Goal: Task Accomplishment & Management: Manage account settings

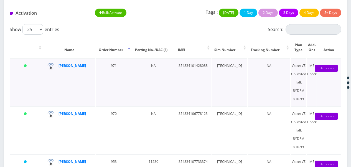
scroll to position [55, 0]
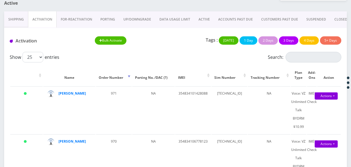
click at [203, 21] on link "ACTIVE" at bounding box center [204, 19] width 20 height 16
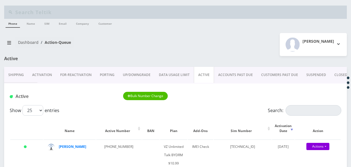
click at [48, 76] on link "Activation" at bounding box center [42, 75] width 28 height 16
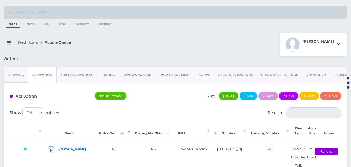
click at [191, 70] on link "DATA USAGE LIMIT" at bounding box center [174, 75] width 39 height 16
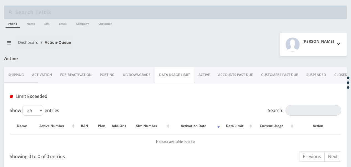
click at [197, 71] on link "ACTIVE" at bounding box center [204, 75] width 20 height 16
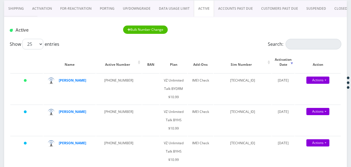
scroll to position [64, 0]
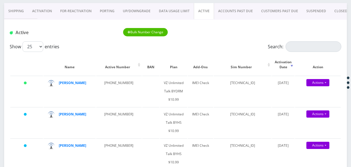
click at [35, 9] on link "Activation" at bounding box center [42, 11] width 28 height 16
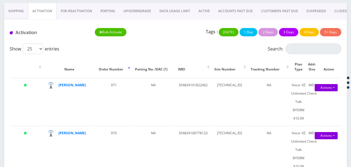
click at [201, 13] on link "ACTIVE" at bounding box center [204, 11] width 20 height 16
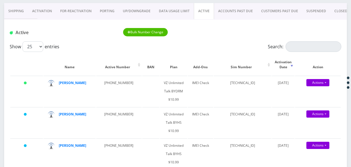
click at [50, 11] on link "Activation" at bounding box center [42, 11] width 28 height 16
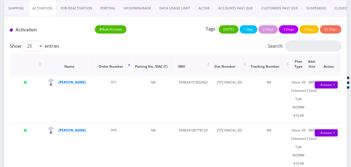
scroll to position [36, 0]
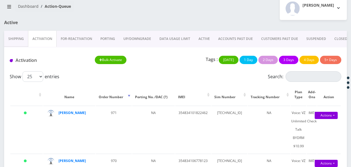
click at [199, 35] on link "ACTIVE" at bounding box center [204, 39] width 20 height 16
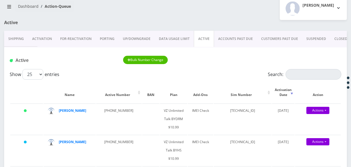
click at [45, 39] on link "Activation" at bounding box center [42, 39] width 28 height 16
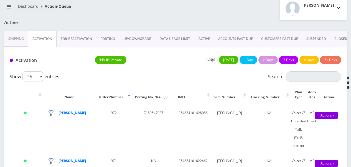
click at [338, 39] on link "CLOSED" at bounding box center [340, 39] width 21 height 16
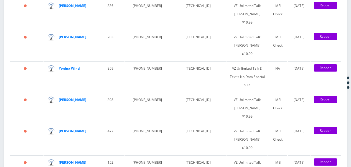
scroll to position [1005, 0]
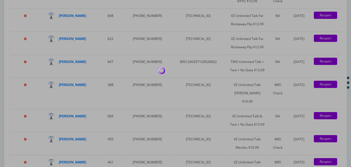
scroll to position [966, 0]
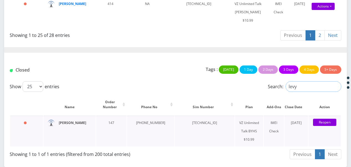
type input "levy"
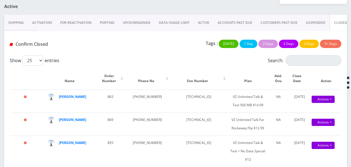
scroll to position [24, 0]
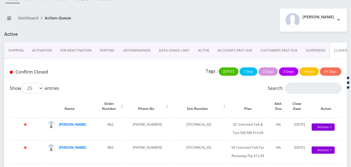
click at [203, 50] on link "ACTIVE" at bounding box center [204, 50] width 20 height 16
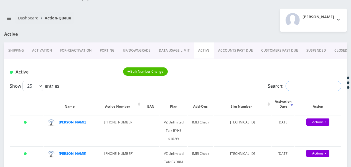
click at [297, 81] on input "Search:" at bounding box center [313, 86] width 56 height 11
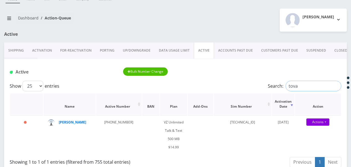
drag, startPoint x: 292, startPoint y: 86, endPoint x: 266, endPoint y: 95, distance: 27.1
click at [267, 95] on div "Show 25 50 100 250 500 1000 entries Search: tova Name Active Number BAN Plan Ad…" at bounding box center [175, 125] width 342 height 89
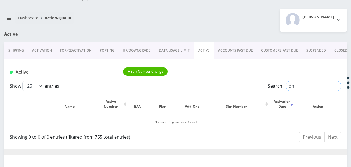
type input "o"
type input "718717"
click at [48, 53] on link "Activation" at bounding box center [42, 50] width 28 height 16
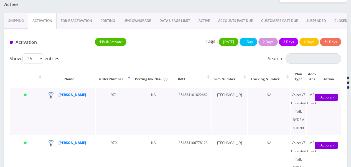
scroll to position [80, 0]
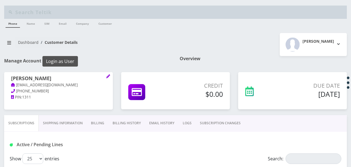
click at [67, 58] on button "Login as User" at bounding box center [59, 61] width 35 height 11
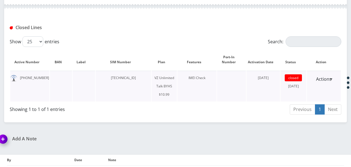
scroll to position [210, 0]
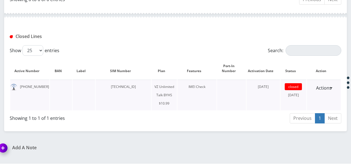
drag, startPoint x: 104, startPoint y: 88, endPoint x: 148, endPoint y: 84, distance: 44.5
click at [148, 84] on td "[TECHNICAL_ID]" at bounding box center [123, 94] width 55 height 31
drag, startPoint x: 148, startPoint y: 84, endPoint x: 130, endPoint y: 84, distance: 18.0
copy td "[TECHNICAL_ID]"
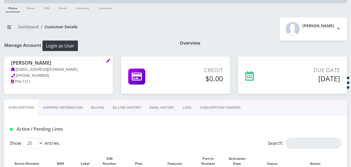
scroll to position [0, 0]
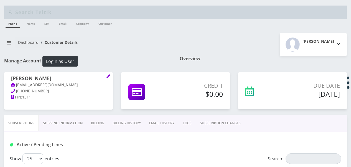
drag, startPoint x: 12, startPoint y: 79, endPoint x: 58, endPoint y: 76, distance: 46.6
click at [58, 76] on h1 "[PERSON_NAME]" at bounding box center [58, 78] width 95 height 7
drag, startPoint x: 58, startPoint y: 76, endPoint x: 47, endPoint y: 78, distance: 10.9
copy h1 "[PERSON_NAME]"
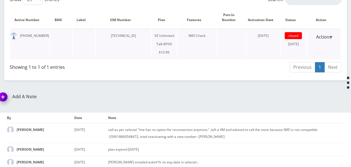
scroll to position [265, 0]
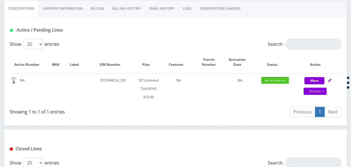
scroll to position [65, 0]
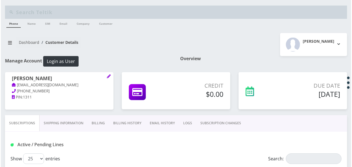
scroll to position [65, 0]
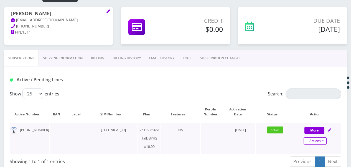
click at [322, 138] on link "Actions" at bounding box center [314, 140] width 23 height 7
select select "467"
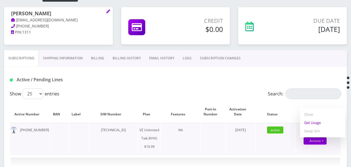
click at [317, 125] on link "Get Usage" at bounding box center [322, 122] width 45 height 8
select select "467"
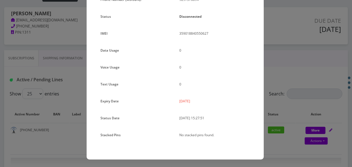
scroll to position [68, 0]
click at [284, 70] on div "× Subscription Info Plan Name TT 4G Monthly Unlimited Voice Plan Phone Number (…" at bounding box center [176, 83] width 352 height 167
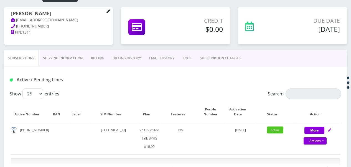
click at [109, 12] on icon at bounding box center [108, 11] width 4 height 4
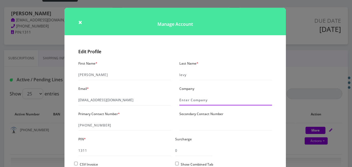
click at [200, 96] on input "Company" at bounding box center [225, 100] width 93 height 11
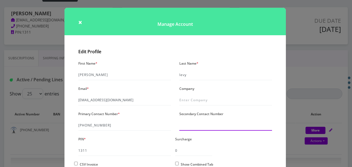
click at [181, 130] on div "Secondary Contact Number" at bounding box center [225, 120] width 101 height 21
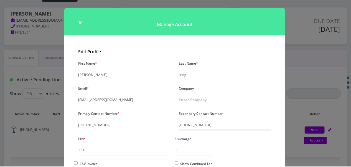
scroll to position [48, 0]
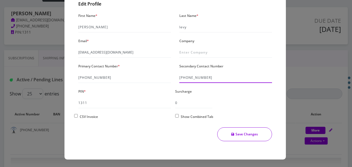
type input "[PHONE_NUMBER]"
click at [233, 137] on button "Save Changes" at bounding box center [244, 134] width 55 height 14
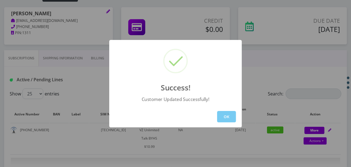
click at [233, 120] on button "OK" at bounding box center [226, 116] width 19 height 11
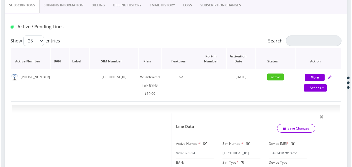
scroll to position [120, 0]
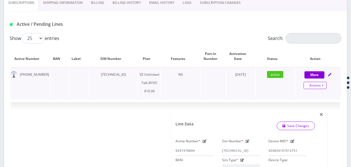
click at [322, 84] on link "Actions" at bounding box center [314, 85] width 23 height 7
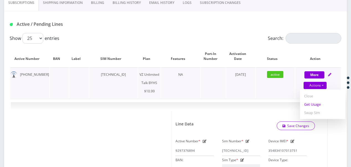
click at [315, 102] on link "Get Usage" at bounding box center [322, 104] width 45 height 8
select select "467"
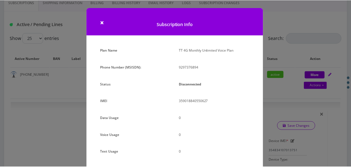
scroll to position [68, 0]
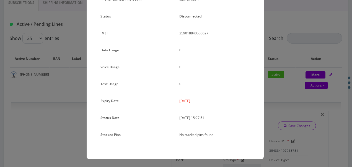
click at [272, 97] on div "× Subscription Info Plan Name TT 4G Monthly Unlimited Voice Plan Phone Number (…" at bounding box center [176, 83] width 352 height 167
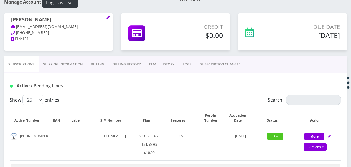
scroll to position [9, 0]
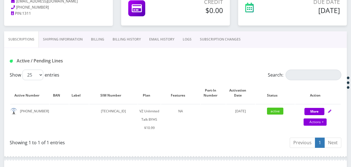
scroll to position [93, 0]
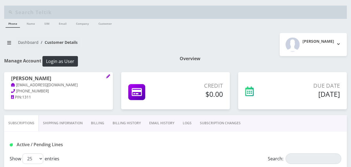
scroll to position [93, 0]
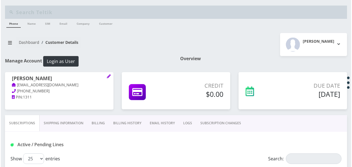
scroll to position [93, 0]
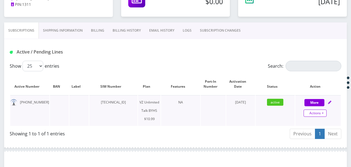
click at [320, 111] on link "Actions" at bounding box center [314, 112] width 23 height 7
select select "467"
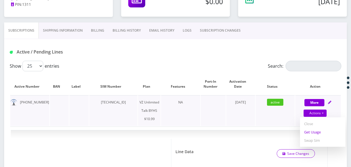
click at [317, 133] on link "Get Usage" at bounding box center [322, 132] width 45 height 8
select select "467"
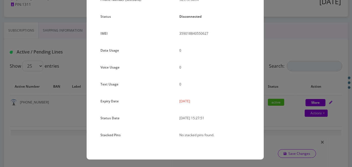
scroll to position [68, 0]
click at [284, 65] on div "× Subscription Info Plan Name TT 4G Monthly Unlimited Voice Plan Phone Number (…" at bounding box center [176, 83] width 352 height 167
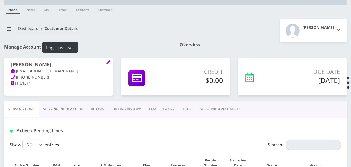
scroll to position [9, 0]
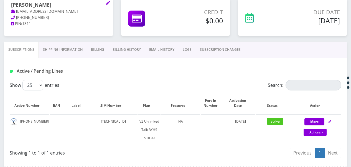
scroll to position [65, 0]
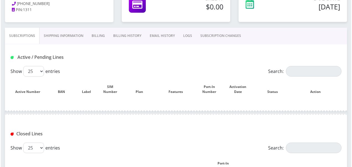
scroll to position [93, 0]
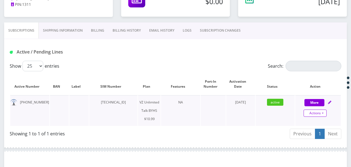
click at [324, 112] on link "Actions" at bounding box center [314, 112] width 23 height 7
select select "467"
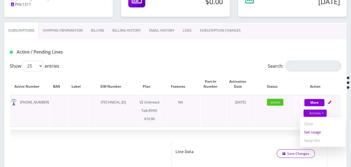
click at [312, 133] on link "Get Usage" at bounding box center [322, 132] width 45 height 8
select select "467"
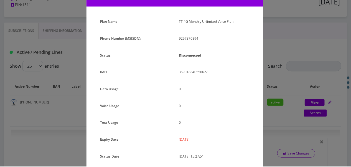
scroll to position [68, 0]
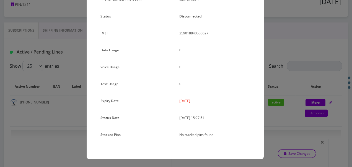
click at [317, 84] on div "× Subscription Info Plan Name TT 4G Monthly Unlimited Voice Plan Phone Number (…" at bounding box center [176, 83] width 352 height 167
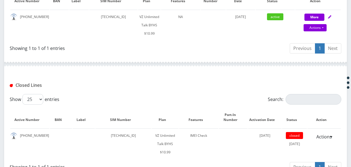
scroll to position [93, 0]
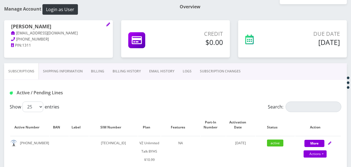
scroll to position [111, 0]
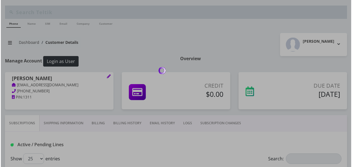
scroll to position [111, 0]
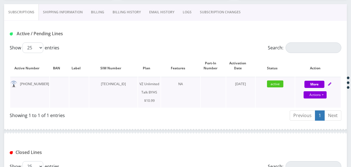
click at [323, 91] on div "Actions Suspend Close Get Usage Swap Sim" at bounding box center [314, 95] width 45 height 8
select select "467"
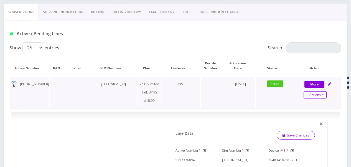
click at [321, 95] on link "Actions" at bounding box center [314, 94] width 23 height 7
select select "467"
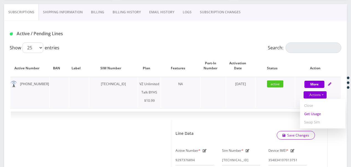
click at [314, 117] on link "Get Usage" at bounding box center [322, 113] width 45 height 8
select select "467"
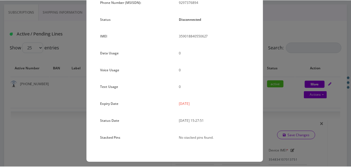
scroll to position [68, 0]
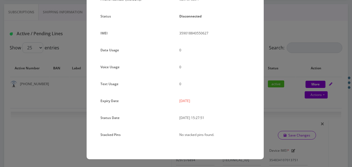
click at [272, 86] on div "× Subscription Info Plan Name TT 4G Monthly Unlimited Voice Plan Phone Number (…" at bounding box center [176, 83] width 352 height 167
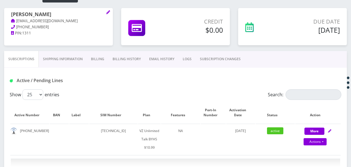
scroll to position [55, 0]
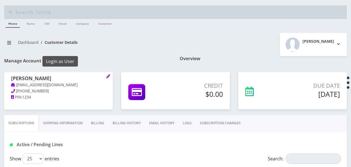
click at [63, 61] on button "Login as User" at bounding box center [59, 61] width 35 height 11
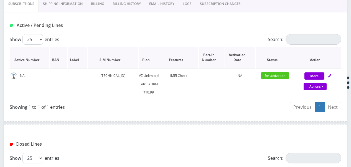
scroll to position [111, 0]
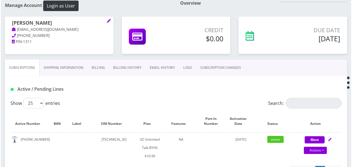
scroll to position [83, 0]
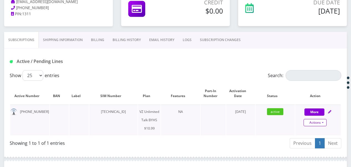
click at [321, 121] on link "Actions" at bounding box center [314, 122] width 23 height 7
select select "467"
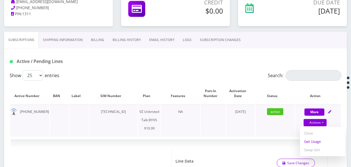
click at [314, 142] on link "Get Usage" at bounding box center [322, 141] width 45 height 8
select select "467"
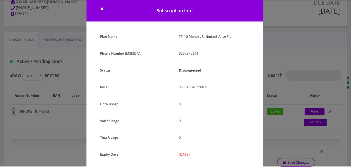
scroll to position [12, 0]
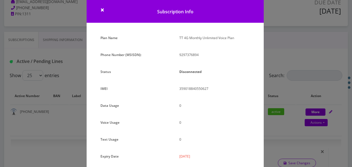
click at [270, 128] on div "× Subscription Info Plan Name TT 4G Monthly Unlimited Voice Plan Phone Number (…" at bounding box center [176, 83] width 352 height 167
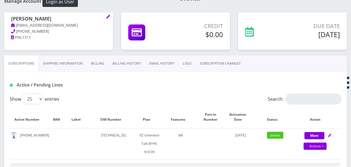
scroll to position [0, 0]
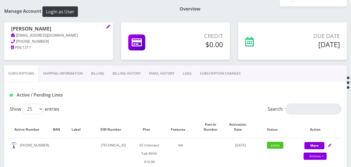
scroll to position [50, 0]
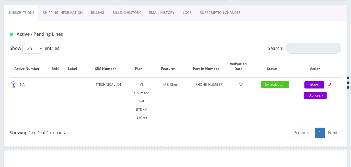
scroll to position [55, 0]
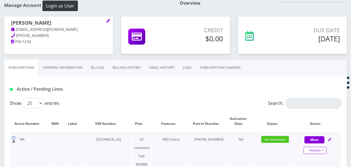
click at [324, 151] on link "Actions" at bounding box center [314, 150] width 23 height 7
select select "469"
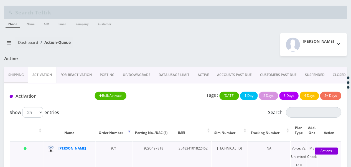
scroll to position [80, 0]
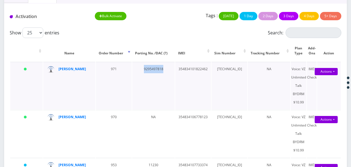
drag, startPoint x: 138, startPoint y: 71, endPoint x: 162, endPoint y: 69, distance: 23.4
click at [162, 69] on td "9295497818" at bounding box center [153, 85] width 42 height 47
drag, startPoint x: 162, startPoint y: 69, endPoint x: 144, endPoint y: 71, distance: 17.9
copy td "9295497818"
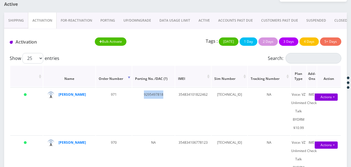
scroll to position [24, 0]
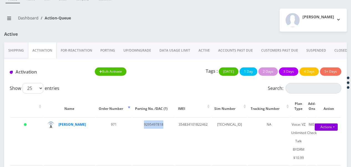
click at [198, 52] on link "ACTIVE" at bounding box center [204, 50] width 20 height 16
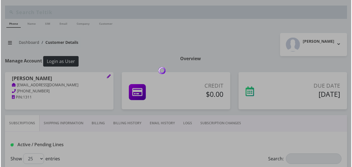
scroll to position [58, 0]
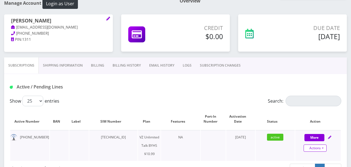
click at [325, 148] on link "Actions" at bounding box center [314, 147] width 23 height 7
select select "467"
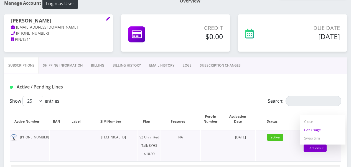
click at [313, 130] on link "Get Usage" at bounding box center [322, 129] width 45 height 8
select select "467"
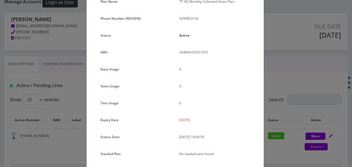
scroll to position [40, 0]
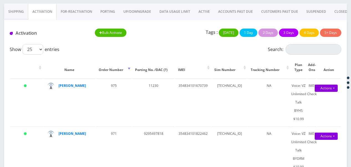
scroll to position [55, 0]
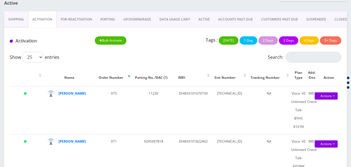
click at [115, 16] on link "PORTING" at bounding box center [107, 19] width 23 height 16
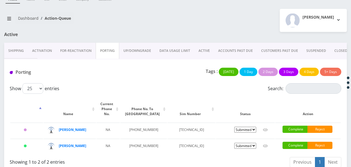
scroll to position [40, 0]
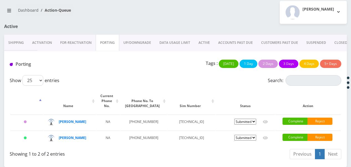
click at [214, 35] on link "ACCOUNTS PAST DUE" at bounding box center [235, 43] width 43 height 16
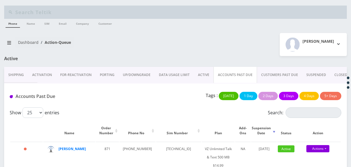
click at [200, 76] on link "ACTIVE" at bounding box center [204, 75] width 20 height 16
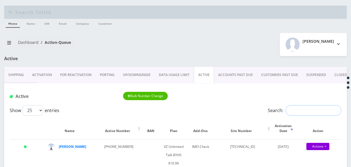
click at [285, 109] on input "Search:" at bounding box center [313, 110] width 56 height 11
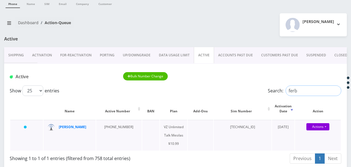
scroll to position [28, 0]
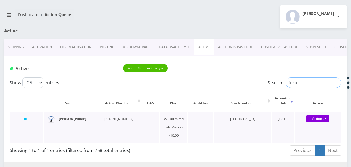
type input "ferb"
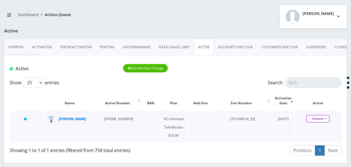
click at [325, 117] on link "Actions" at bounding box center [317, 118] width 23 height 7
click at [105, 48] on link "PORTING" at bounding box center [107, 47] width 23 height 16
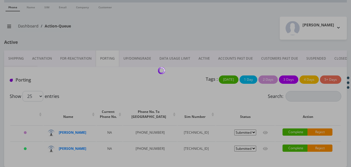
scroll to position [30, 0]
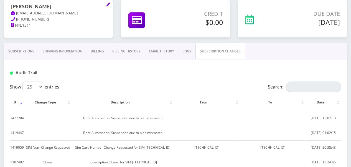
scroll to position [83, 0]
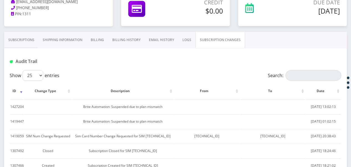
click at [29, 36] on link "Subscriptions" at bounding box center [21, 40] width 34 height 16
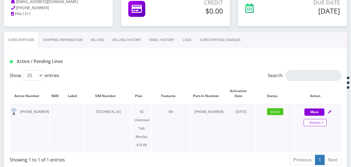
click at [324, 123] on link "Actions" at bounding box center [314, 122] width 23 height 7
select select "468"
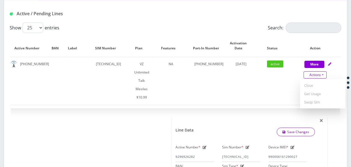
scroll to position [111, 0]
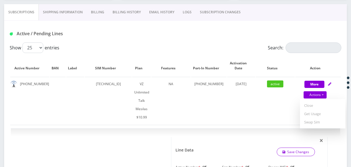
click at [227, 16] on link "SUBSCRIPTION CHANGES" at bounding box center [220, 12] width 49 height 16
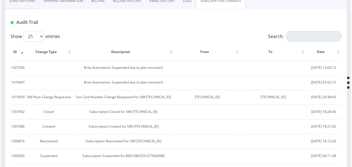
scroll to position [83, 0]
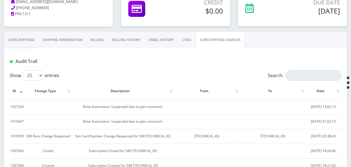
click at [23, 35] on link "Subscriptions" at bounding box center [21, 40] width 34 height 16
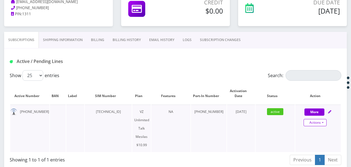
click at [324, 122] on link "Actions" at bounding box center [314, 122] width 23 height 7
select select "468"
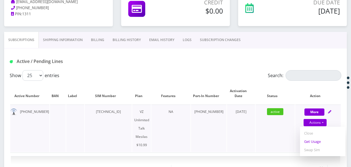
click at [317, 139] on link "Get Usage" at bounding box center [322, 141] width 45 height 8
select select "468"
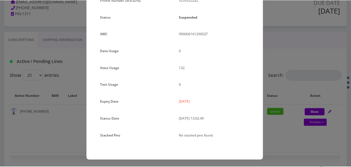
scroll to position [68, 0]
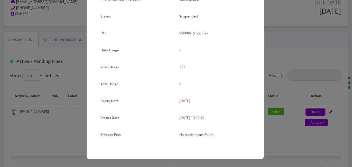
click at [294, 93] on div "× Subscription Info Plan Name TT 4G Monthly Unlimited Voice & Text Plan Phone N…" at bounding box center [176, 83] width 352 height 167
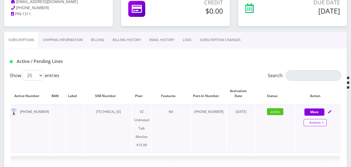
click at [324, 122] on link "Actions" at bounding box center [314, 122] width 23 height 7
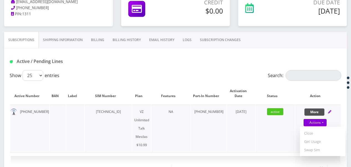
click at [318, 111] on button "More" at bounding box center [314, 111] width 20 height 7
select select "468"
click at [318, 111] on button "More" at bounding box center [314, 111] width 20 height 7
select select "468"
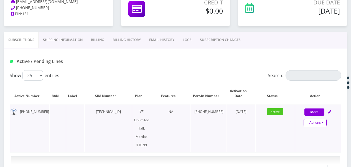
click at [325, 119] on link "Actions" at bounding box center [314, 122] width 23 height 7
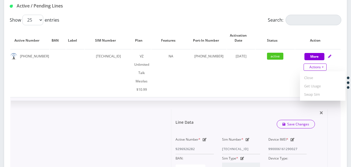
scroll to position [166, 0]
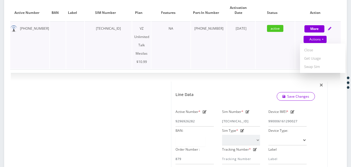
click at [151, 38] on td "VZ Unlimited Talk Mesilas $10.99" at bounding box center [141, 44] width 19 height 47
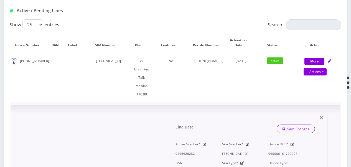
scroll to position [83, 0]
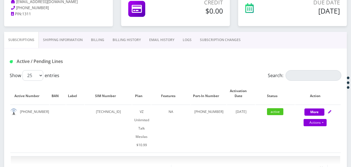
click at [196, 38] on link "SUBSCRIPTION CHANGES" at bounding box center [220, 40] width 49 height 16
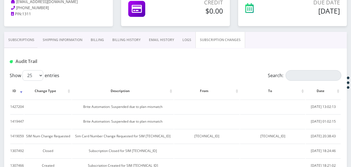
click at [50, 40] on link "Shipping Information" at bounding box center [63, 40] width 48 height 16
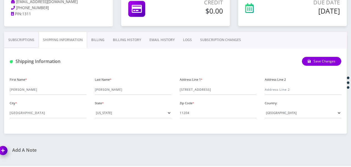
click at [104, 39] on link "Billing" at bounding box center [98, 40] width 22 height 16
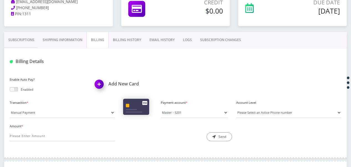
click at [119, 39] on link "Billing History" at bounding box center [127, 40] width 37 height 16
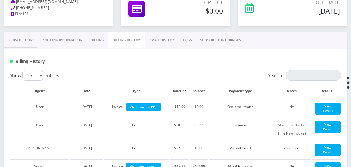
click at [86, 37] on link "Billing" at bounding box center [97, 40] width 22 height 16
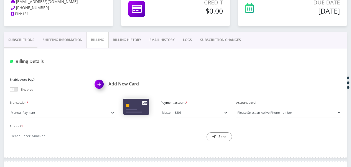
click at [14, 87] on span at bounding box center [14, 89] width 8 height 4
click at [10, 90] on input "checkbox" at bounding box center [10, 90] width 0 height 0
click at [27, 41] on link "Subscriptions" at bounding box center [21, 40] width 34 height 16
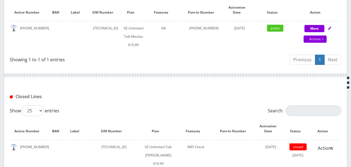
scroll to position [166, 0]
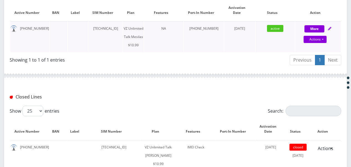
click at [328, 40] on div "Actions Suspend Close Get Usage Swap Sim" at bounding box center [314, 39] width 45 height 8
select select "468"
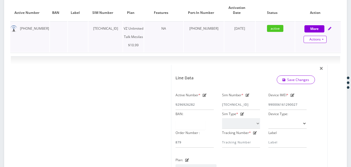
click at [326, 40] on div "Actions Suspend Close Get Usage Swap Sim" at bounding box center [314, 39] width 45 height 8
select select "468"
click at [326, 40] on link "Actions" at bounding box center [314, 39] width 23 height 7
select select "468"
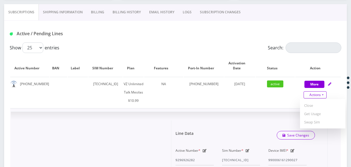
scroll to position [83, 0]
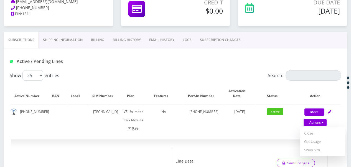
click at [219, 37] on link "SUBSCRIPTION CHANGES" at bounding box center [220, 40] width 49 height 16
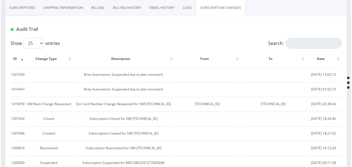
scroll to position [83, 0]
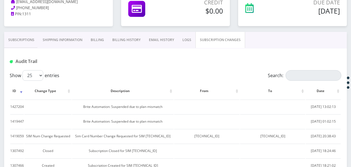
click at [18, 39] on link "Subscriptions" at bounding box center [21, 40] width 34 height 16
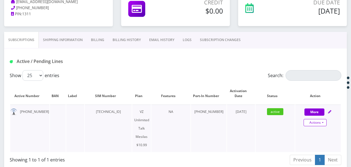
click at [325, 123] on link "Actions" at bounding box center [314, 122] width 23 height 7
select select "468"
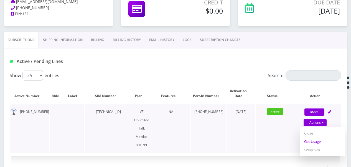
click at [318, 142] on link "Get Usage" at bounding box center [322, 141] width 45 height 8
select select "468"
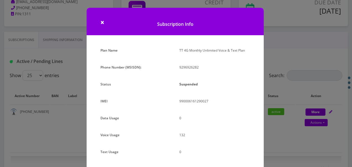
click at [18, 55] on div "× Subscription Info Plan Name TT 4G Monthly Unlimited Voice & Text Plan Phone N…" at bounding box center [176, 83] width 352 height 167
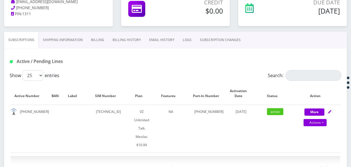
scroll to position [28, 0]
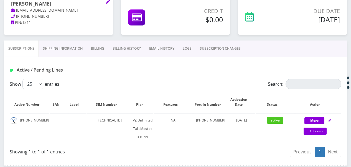
scroll to position [83, 0]
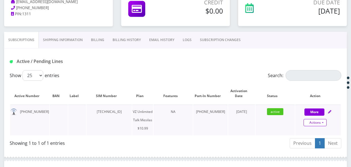
click at [325, 122] on link "Actions" at bounding box center [314, 122] width 23 height 7
select select "468"
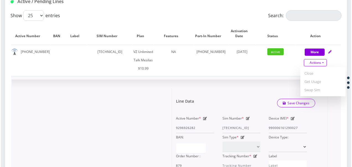
scroll to position [111, 0]
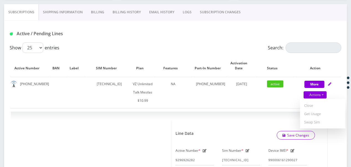
click at [217, 11] on link "SUBSCRIPTION CHANGES" at bounding box center [220, 12] width 49 height 16
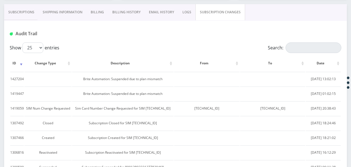
click at [32, 6] on link "Subscriptions" at bounding box center [21, 12] width 34 height 16
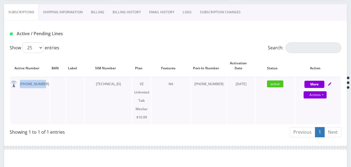
drag, startPoint x: 18, startPoint y: 84, endPoint x: 40, endPoint y: 82, distance: 22.8
click at [40, 82] on td "929-692-6282" at bounding box center [29, 100] width 39 height 47
copy td "929-692-6282"
click at [325, 93] on link "Actions" at bounding box center [314, 94] width 23 height 7
select select "468"
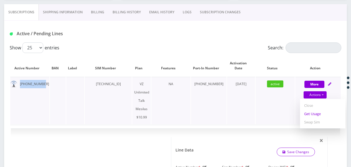
click at [320, 114] on link "Get Usage" at bounding box center [322, 113] width 45 height 8
select select "468"
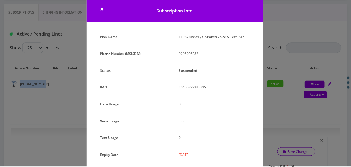
scroll to position [12, 0]
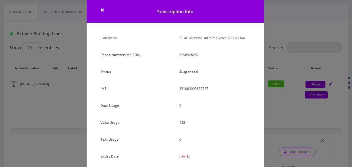
click at [268, 73] on div "× Subscription Info Plan Name TT 4G Monthly Unlimited Voice & Text Plan Phone N…" at bounding box center [176, 83] width 352 height 167
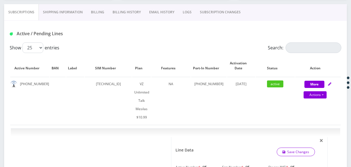
click at [224, 9] on link "SUBSCRIPTION CHANGES" at bounding box center [220, 12] width 49 height 16
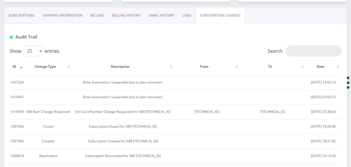
scroll to position [83, 0]
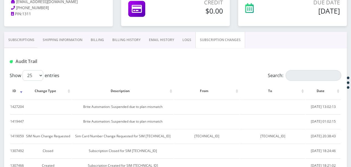
click at [27, 45] on link "Subscriptions" at bounding box center [21, 40] width 34 height 16
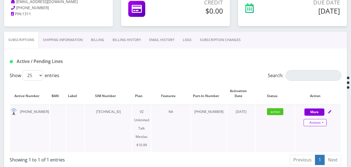
click at [324, 122] on link "Actions" at bounding box center [314, 122] width 23 height 7
select select "468"
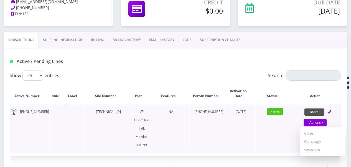
click at [319, 109] on button "More" at bounding box center [314, 111] width 20 height 7
select select "468"
click at [319, 109] on button "More" at bounding box center [314, 111] width 20 height 7
select select "468"
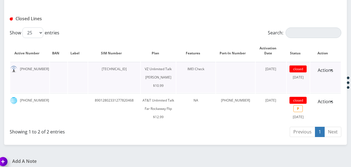
scroll to position [471, 0]
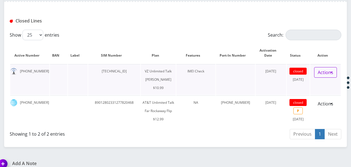
click at [334, 67] on link "Actions" at bounding box center [325, 72] width 23 height 11
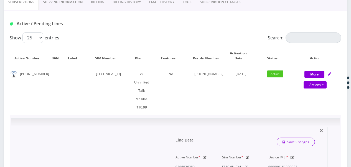
scroll to position [111, 0]
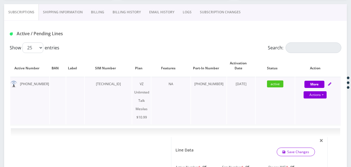
click at [326, 93] on div "Actions Suspend Close Get Usage Swap Sim" at bounding box center [314, 95] width 45 height 8
select select "468"
click at [325, 93] on link "Actions" at bounding box center [314, 94] width 23 height 7
click at [227, 18] on link "SUBSCRIPTION CHANGES" at bounding box center [220, 12] width 49 height 16
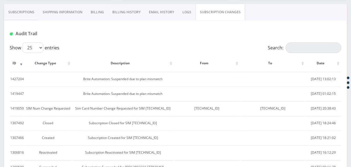
click at [15, 14] on link "Subscriptions" at bounding box center [21, 12] width 34 height 16
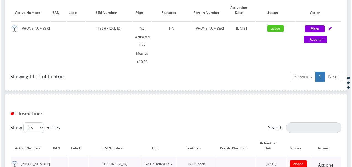
scroll to position [83, 0]
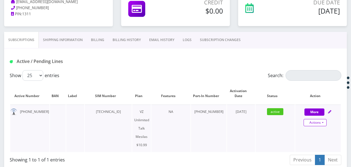
click at [326, 122] on link "Actions" at bounding box center [314, 122] width 23 height 7
select select "468"
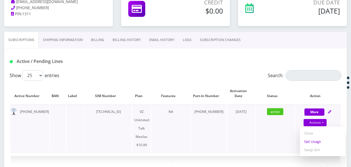
click at [317, 140] on link "Get Usage" at bounding box center [322, 141] width 45 height 8
select select "468"
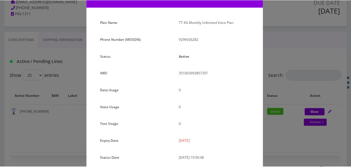
scroll to position [0, 0]
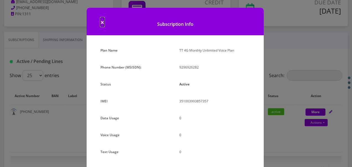
click at [101, 20] on span "×" at bounding box center [103, 21] width 4 height 9
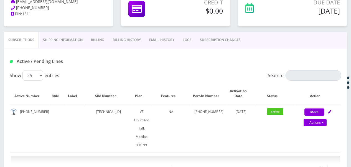
click at [226, 43] on link "SUBSCRIPTION CHANGES" at bounding box center [220, 40] width 49 height 16
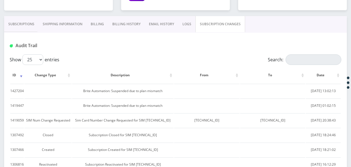
scroll to position [111, 0]
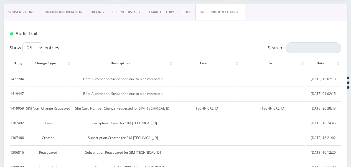
click at [17, 16] on link "Subscriptions" at bounding box center [21, 12] width 34 height 16
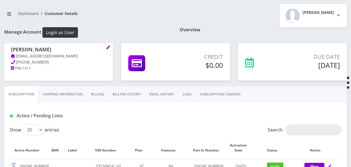
scroll to position [28, 0]
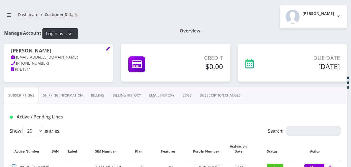
click at [208, 91] on link "SUBSCRIPTION CHANGES" at bounding box center [220, 95] width 49 height 16
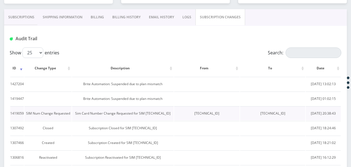
scroll to position [83, 0]
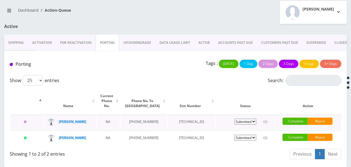
scroll to position [40, 0]
click at [43, 36] on link "Activation" at bounding box center [42, 43] width 28 height 16
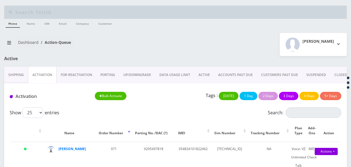
click at [206, 75] on link "ACTIVE" at bounding box center [204, 75] width 20 height 16
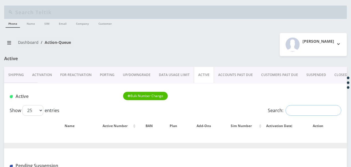
click at [299, 108] on input "Search:" at bounding box center [313, 110] width 56 height 11
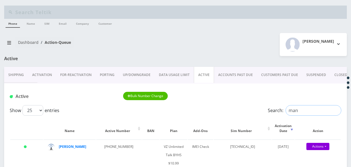
drag, startPoint x: 299, startPoint y: 106, endPoint x: 240, endPoint y: 110, distance: 58.5
click at [240, 110] on div "Show 25 50 100 250 500 1000 entries Search: man" at bounding box center [175, 110] width 331 height 11
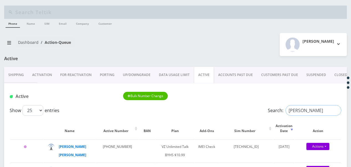
type input "fisch"
click at [334, 74] on link "CLOSED" at bounding box center [340, 75] width 21 height 16
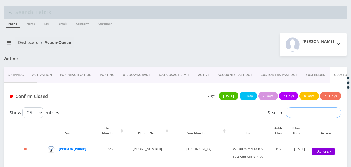
click at [302, 108] on input "Search:" at bounding box center [313, 112] width 56 height 11
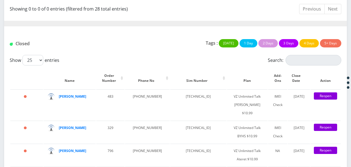
scroll to position [138, 0]
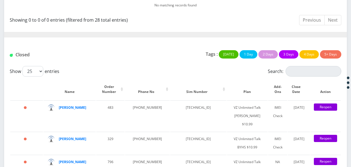
type input "fis"
click at [294, 66] on input "Search:" at bounding box center [313, 71] width 56 height 11
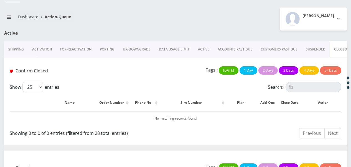
scroll to position [23, 0]
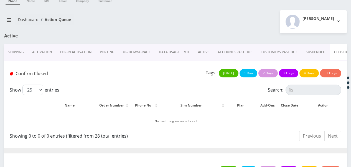
type input "fisc"
click at [200, 51] on link "ACTIVE" at bounding box center [204, 52] width 20 height 16
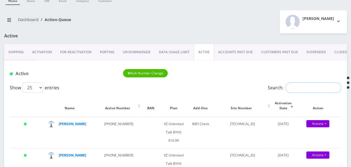
click at [296, 86] on input "Search:" at bounding box center [313, 87] width 56 height 11
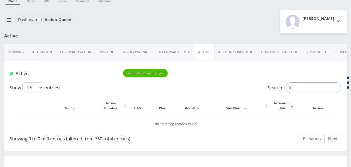
type input "f"
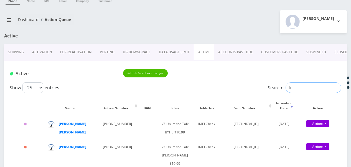
type input "f"
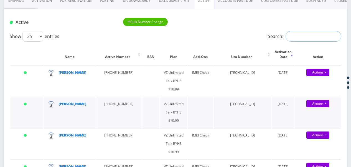
scroll to position [50, 0]
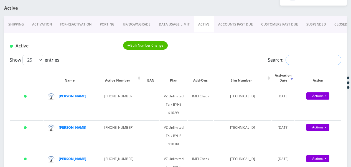
click at [289, 61] on input "Search:" at bounding box center [313, 60] width 56 height 11
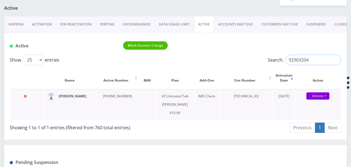
type input "92969204"
click at [108, 26] on link "PORTING" at bounding box center [107, 24] width 23 height 16
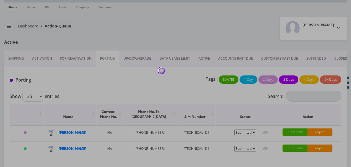
scroll to position [40, 0]
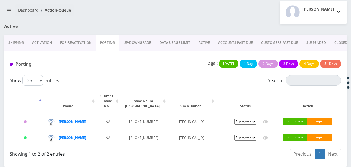
click at [44, 35] on link "Activation" at bounding box center [42, 43] width 28 height 16
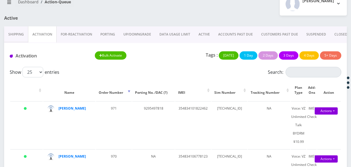
scroll to position [40, 0]
click at [311, 70] on input "Search:" at bounding box center [313, 72] width 56 height 11
drag, startPoint x: 197, startPoint y: 32, endPoint x: 202, endPoint y: 33, distance: 5.3
click at [197, 32] on link "ACTIVE" at bounding box center [204, 34] width 20 height 16
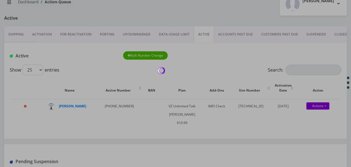
click at [194, 18] on div at bounding box center [175, 83] width 351 height 167
click at [211, 15] on div at bounding box center [175, 83] width 351 height 167
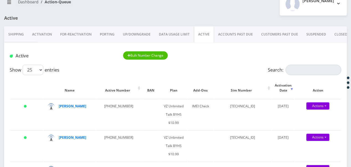
click at [303, 66] on input "Search:" at bounding box center [313, 70] width 56 height 11
drag, startPoint x: 99, startPoint y: 106, endPoint x: 122, endPoint y: 105, distance: 23.0
click at [122, 105] on td "929-585-3142" at bounding box center [118, 114] width 45 height 31
copy td "929-585-3142"
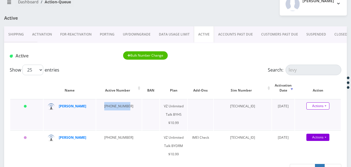
click at [326, 107] on link "Actions" at bounding box center [317, 105] width 23 height 7
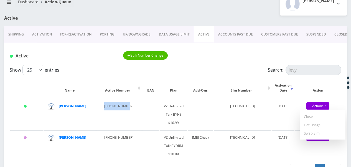
scroll to position [13, 0]
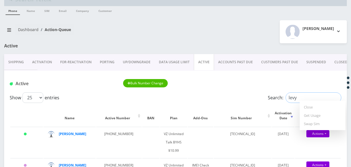
drag, startPoint x: 304, startPoint y: 96, endPoint x: 229, endPoint y: 92, distance: 74.3
click at [230, 92] on div "Show 25 50 100 250 500 1000 entries Search: levy" at bounding box center [175, 97] width 331 height 11
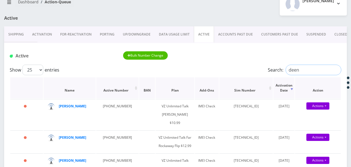
scroll to position [68, 0]
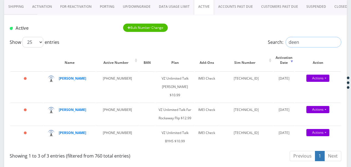
type input "deen"
click at [43, 11] on link "Activation" at bounding box center [42, 7] width 28 height 16
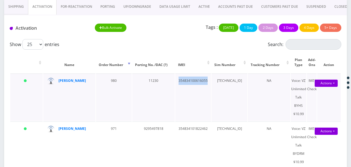
drag, startPoint x: 173, startPoint y: 81, endPoint x: 203, endPoint y: 81, distance: 29.9
click at [203, 81] on td "354834100616055" at bounding box center [193, 96] width 36 height 47
drag, startPoint x: 203, startPoint y: 81, endPoint x: 199, endPoint y: 81, distance: 3.4
copy td "354834100616055"
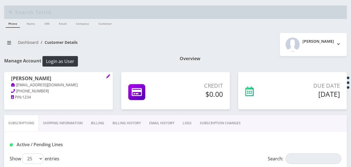
click at [110, 74] on div "[PERSON_NAME] [EMAIL_ADDRESS][DOMAIN_NAME] [PHONE_NUMBER] PIN: 1234" at bounding box center [58, 88] width 109 height 32
click at [108, 76] on icon at bounding box center [108, 76] width 4 height 4
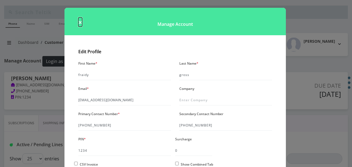
click at [79, 19] on span "×" at bounding box center [80, 21] width 4 height 9
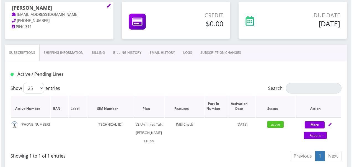
scroll to position [138, 0]
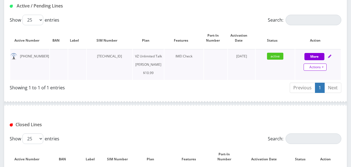
click at [322, 66] on link "Actions" at bounding box center [314, 66] width 23 height 7
select select "366"
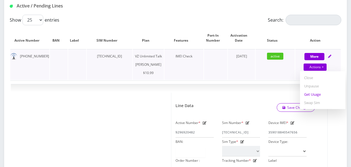
click at [318, 93] on link "Get Usage" at bounding box center [322, 94] width 45 height 8
select select "366"
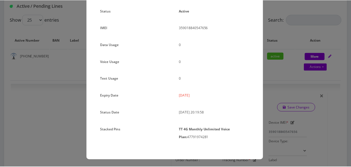
scroll to position [74, 0]
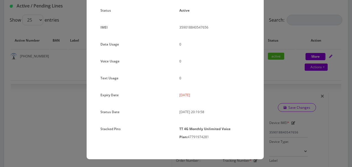
click at [290, 64] on div "× Subscription Info Plan Name TT 4G Monthly Unlimited Voice Plan Phone Number (…" at bounding box center [176, 83] width 352 height 167
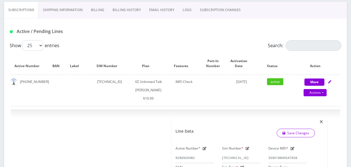
scroll to position [83, 0]
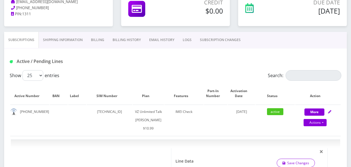
click at [215, 39] on link "SUBSCRIPTION CHANGES" at bounding box center [220, 40] width 49 height 16
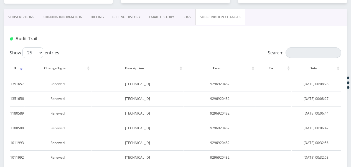
scroll to position [79, 0]
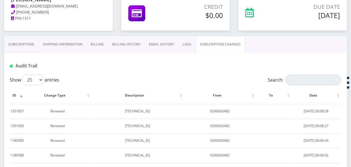
click at [23, 44] on link "Subscriptions" at bounding box center [21, 44] width 34 height 16
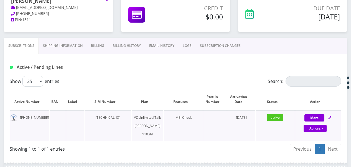
scroll to position [79, 0]
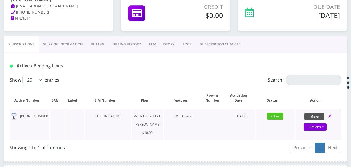
click at [320, 117] on button "More" at bounding box center [314, 116] width 20 height 7
select select "366"
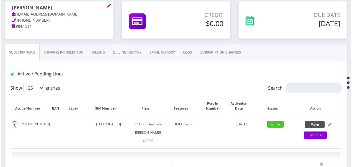
scroll to position [51, 0]
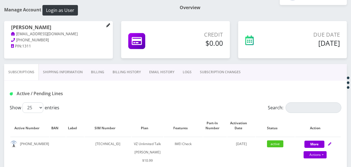
click at [106, 27] on link at bounding box center [108, 25] width 4 height 6
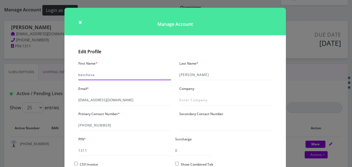
drag, startPoint x: 112, startPoint y: 74, endPoint x: 33, endPoint y: 55, distance: 82.0
click at [31, 57] on div "× Manage Account Edit Profile First Name * batsheva Last Name * fishman Email *…" at bounding box center [176, 83] width 352 height 167
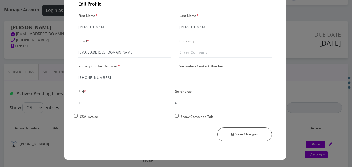
scroll to position [0, 0]
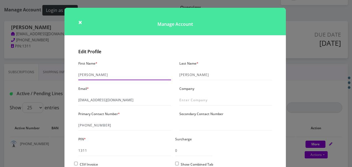
type input "deena"
click at [183, 76] on input "fishman" at bounding box center [225, 75] width 93 height 11
click at [202, 72] on input "fischman" at bounding box center [225, 75] width 93 height 11
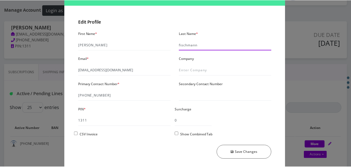
scroll to position [48, 0]
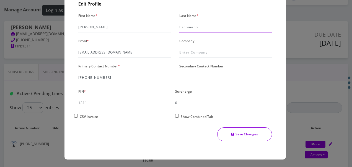
type input "fischmann"
click at [259, 130] on button "Save Changes" at bounding box center [244, 134] width 55 height 14
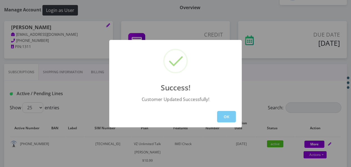
click at [229, 117] on button "OK" at bounding box center [226, 116] width 19 height 11
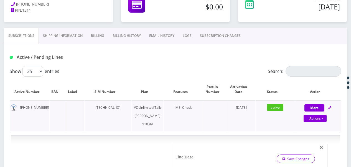
scroll to position [79, 0]
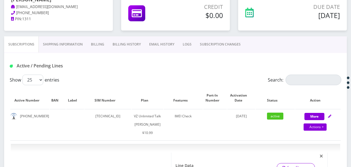
click at [65, 43] on link "Shipping Information" at bounding box center [63, 44] width 48 height 16
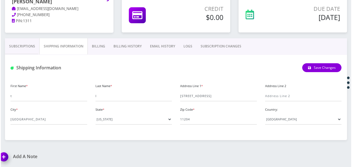
scroll to position [76, 0]
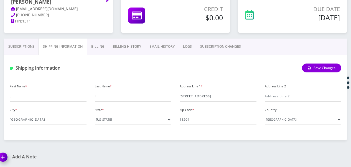
click at [28, 54] on link "Subscriptions" at bounding box center [21, 47] width 34 height 16
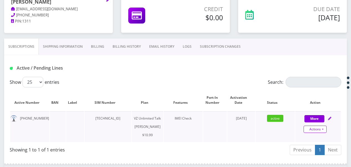
click at [322, 128] on link "Actions" at bounding box center [314, 128] width 23 height 7
select select "366"
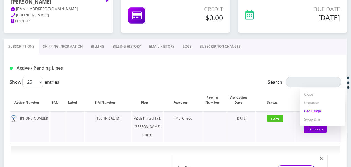
click at [316, 112] on link "Get Usage" at bounding box center [322, 111] width 45 height 8
select select "366"
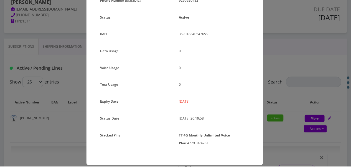
scroll to position [74, 0]
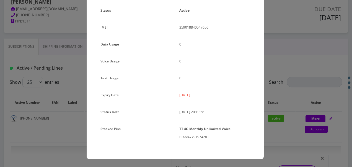
click at [302, 106] on div "× Subscription Info Plan Name TT 4G Monthly Unlimited Voice Plan Phone Number (…" at bounding box center [176, 83] width 352 height 167
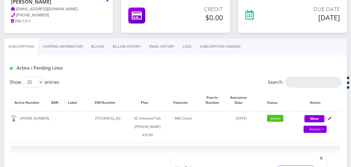
click at [94, 49] on link "Billing" at bounding box center [98, 47] width 22 height 16
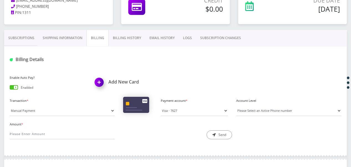
scroll to position [76, 0]
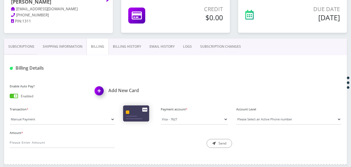
click at [121, 37] on div "Credit $0.00" at bounding box center [175, 17] width 117 height 43
click at [124, 47] on link "Billing History" at bounding box center [127, 47] width 37 height 16
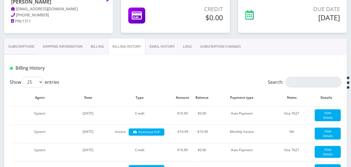
click at [66, 48] on link "Shipping Information" at bounding box center [63, 47] width 48 height 16
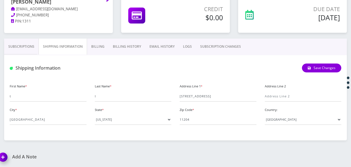
click at [98, 44] on link "Billing" at bounding box center [98, 47] width 22 height 16
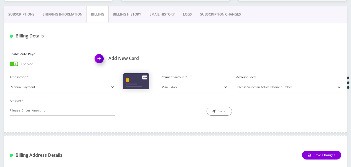
scroll to position [187, 0]
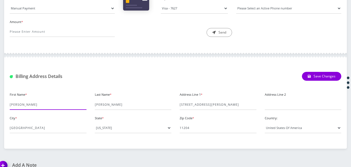
drag, startPoint x: 69, startPoint y: 104, endPoint x: 0, endPoint y: 116, distance: 70.3
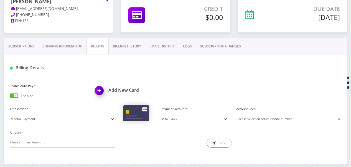
scroll to position [76, 0]
type input "dee"
click at [77, 50] on link "Shipping Information" at bounding box center [63, 47] width 48 height 16
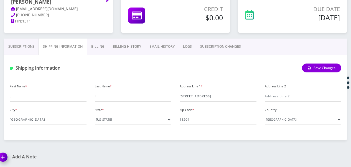
click at [90, 44] on link "Billing" at bounding box center [98, 47] width 22 height 16
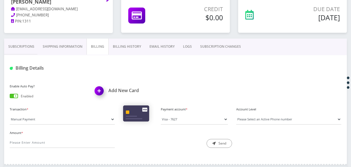
click at [16, 46] on link "Subscriptions" at bounding box center [21, 47] width 34 height 16
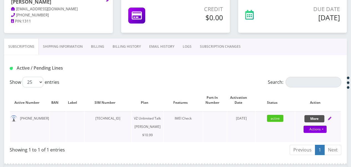
click at [314, 118] on button "More" at bounding box center [314, 118] width 20 height 7
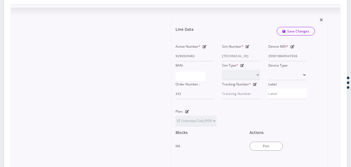
scroll to position [215, 0]
drag, startPoint x: 186, startPoint y: 118, endPoint x: 189, endPoint y: 119, distance: 4.0
click at [186, 113] on icon at bounding box center [187, 110] width 4 height 3
click at [208, 126] on select "TMO Unlimited Talk + Text + No Data Tzvi TMO Unlimited Talk & Text + 25MB TMO U…" at bounding box center [195, 120] width 41 height 11
select select "467"
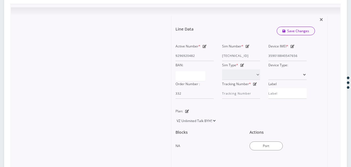
click at [175, 123] on select "TMO Unlimited Talk + Text + No Data Tzvi TMO Unlimited Talk & Text + 25MB TMO U…" at bounding box center [195, 120] width 41 height 11
click at [283, 33] on icon "submit" at bounding box center [283, 30] width 3 height 3
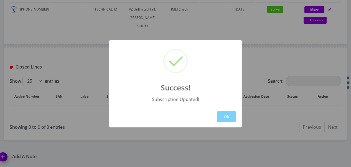
scroll to position [195, 0]
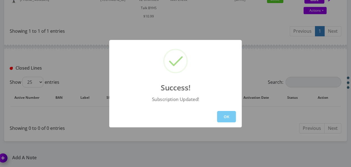
click at [230, 115] on button "OK" at bounding box center [226, 116] width 19 height 11
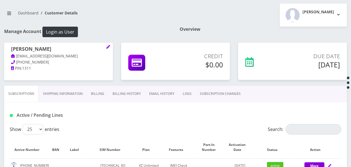
scroll to position [29, 0]
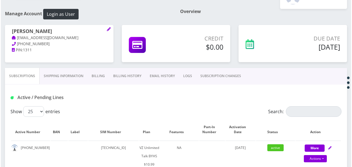
scroll to position [111, 0]
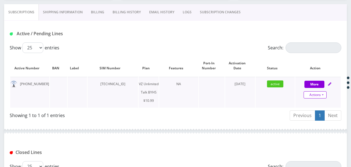
click at [323, 96] on link "Actions" at bounding box center [314, 94] width 23 height 7
select select "467"
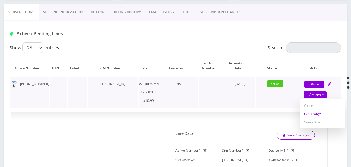
click at [319, 113] on link "Get Usage" at bounding box center [322, 113] width 45 height 8
select select "467"
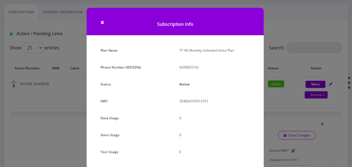
click at [298, 109] on div "× Subscription Info Plan Name TT 4G Monthly Unlimited Voice Plan Phone Number (…" at bounding box center [176, 83] width 352 height 167
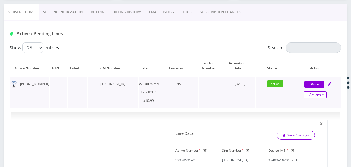
click at [324, 94] on link "Actions" at bounding box center [314, 94] width 23 height 7
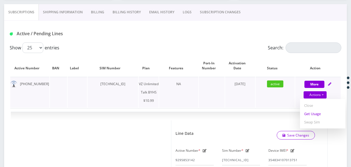
click at [321, 111] on link "Get Usage" at bounding box center [322, 113] width 45 height 8
select select "467"
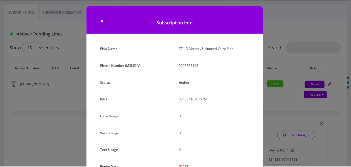
scroll to position [0, 0]
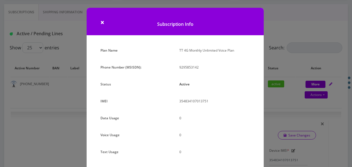
click at [63, 62] on div "× Subscription Info Plan Name TT 4G Monthly Unlimited Voice Plan Phone Number (…" at bounding box center [176, 83] width 352 height 167
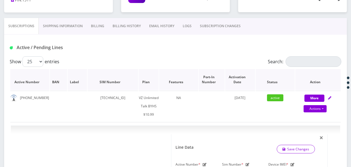
scroll to position [28, 0]
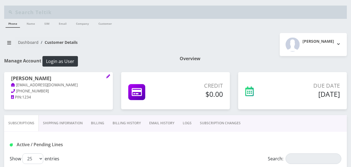
scroll to position [111, 0]
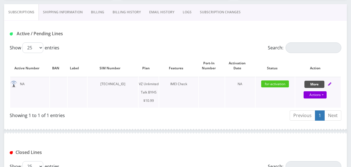
click at [310, 82] on button "More" at bounding box center [314, 84] width 20 height 7
select select "467"
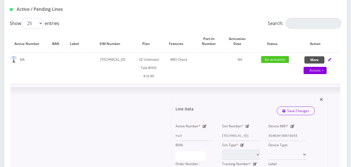
scroll to position [166, 0]
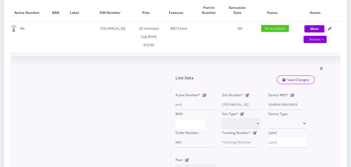
click at [291, 94] on icon at bounding box center [292, 94] width 4 height 3
drag, startPoint x: 299, startPoint y: 102, endPoint x: 265, endPoint y: 103, distance: 33.8
click at [270, 104] on input "354834100616055" at bounding box center [287, 104] width 38 height 11
type input "3"
paste input "354834101309254"
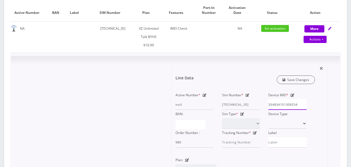
type input "354834101309254"
click at [293, 76] on link "Save Changes" at bounding box center [295, 79] width 39 height 9
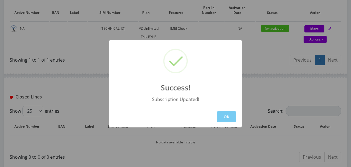
click at [228, 112] on button "OK" at bounding box center [226, 116] width 19 height 11
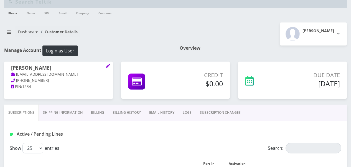
scroll to position [0, 0]
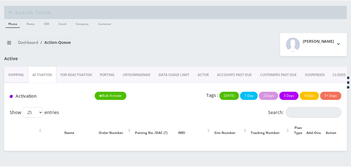
scroll to position [62, 0]
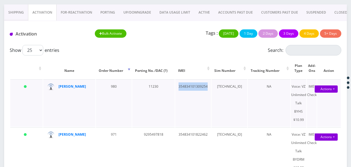
drag, startPoint x: 175, startPoint y: 86, endPoint x: 203, endPoint y: 88, distance: 28.3
click at [203, 88] on td "354834101309254" at bounding box center [193, 102] width 36 height 47
drag, startPoint x: 203, startPoint y: 88, endPoint x: 188, endPoint y: 81, distance: 16.3
copy td "354834101309254"
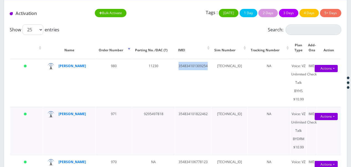
scroll to position [118, 0]
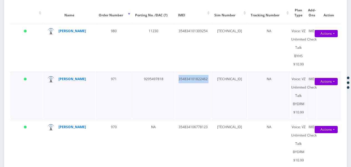
drag, startPoint x: 173, startPoint y: 79, endPoint x: 208, endPoint y: 80, distance: 34.9
click at [208, 80] on tr "[DATE] [PERSON_NAME] 971 9295497818 354834101822462 [TECHNICAL_ID] NA Voice: VZ…" at bounding box center [175, 95] width 330 height 47
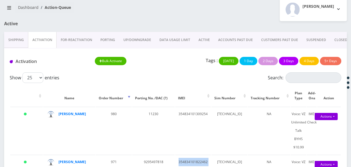
scroll to position [0, 0]
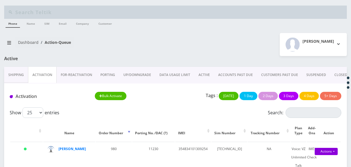
click at [211, 73] on link "ACTIVE" at bounding box center [204, 75] width 20 height 16
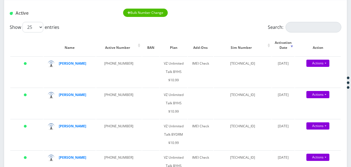
scroll to position [28, 0]
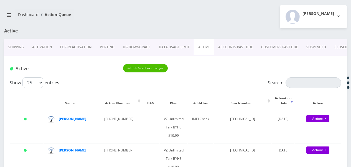
click at [42, 44] on link "Activation" at bounding box center [42, 47] width 28 height 16
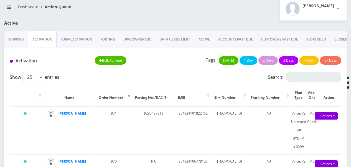
scroll to position [28, 0]
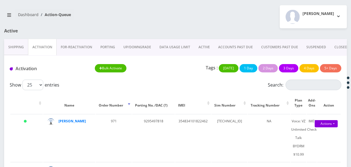
click at [199, 45] on link "ACTIVE" at bounding box center [204, 47] width 20 height 16
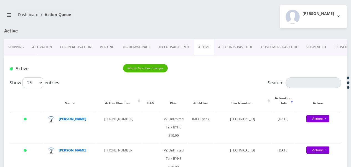
click at [47, 50] on link "Activation" at bounding box center [42, 47] width 28 height 16
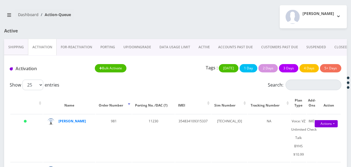
click at [44, 48] on link "Activation" at bounding box center [42, 47] width 29 height 16
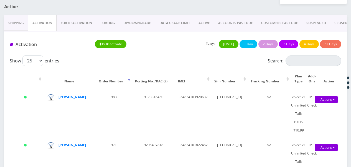
scroll to position [83, 0]
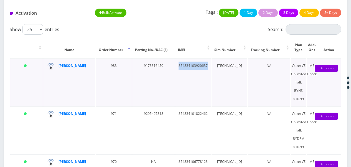
drag, startPoint x: 173, startPoint y: 66, endPoint x: 203, endPoint y: 71, distance: 29.7
click at [203, 71] on td "354834103920637" at bounding box center [193, 81] width 36 height 47
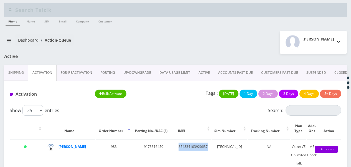
scroll to position [0, 0]
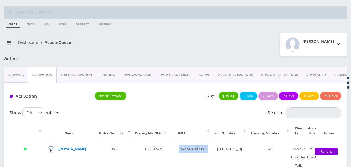
click at [95, 74] on link "FOR-REActivation" at bounding box center [77, 75] width 40 height 16
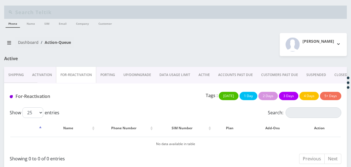
click at [100, 74] on link "PORTING" at bounding box center [107, 75] width 23 height 16
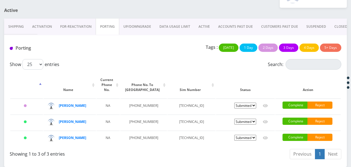
scroll to position [63, 0]
click at [47, 19] on link "Activation" at bounding box center [42, 27] width 28 height 16
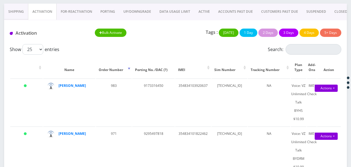
click at [44, 10] on link "Activation" at bounding box center [42, 12] width 29 height 16
click at [112, 8] on link "PORTING" at bounding box center [107, 12] width 23 height 16
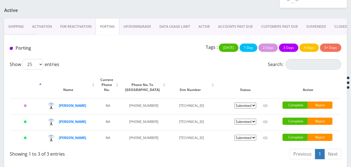
scroll to position [63, 0]
drag, startPoint x: 133, startPoint y: 132, endPoint x: 155, endPoint y: 142, distance: 24.4
click at [155, 142] on tr "Today goldie Fruchthandler NA 917-331-6450 89148000011835965730 Pending Submitt…" at bounding box center [175, 138] width 330 height 16
drag, startPoint x: 155, startPoint y: 142, endPoint x: 133, endPoint y: 136, distance: 22.6
copy td "917-331-6450"
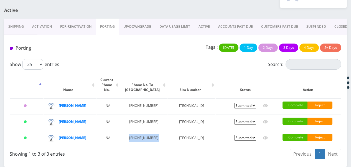
click at [207, 19] on link "ACTIVE" at bounding box center [204, 27] width 20 height 16
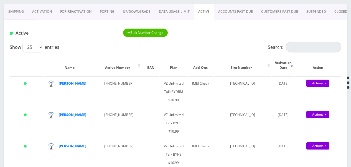
click at [35, 11] on link "Activation" at bounding box center [42, 12] width 28 height 16
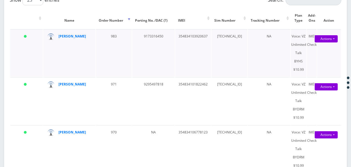
scroll to position [35, 0]
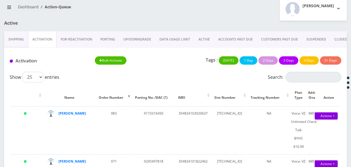
click at [209, 39] on link "ACTIVE" at bounding box center [204, 39] width 20 height 16
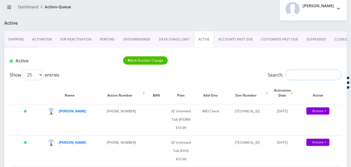
click at [313, 76] on input "Search:" at bounding box center [313, 75] width 56 height 11
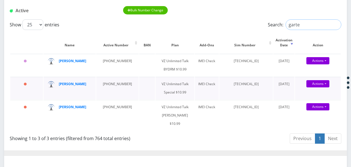
scroll to position [91, 0]
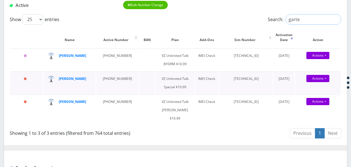
type input "garte"
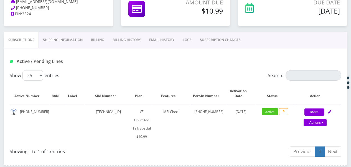
scroll to position [111, 0]
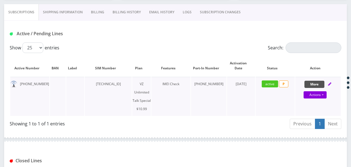
click at [310, 81] on button "More" at bounding box center [314, 84] width 20 height 7
select select "472"
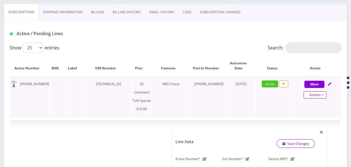
click at [325, 97] on link "Actions" at bounding box center [314, 94] width 23 height 7
select select "472"
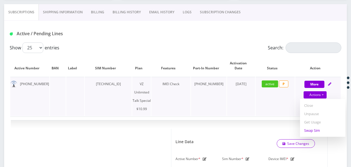
click at [318, 129] on link "Swap Sim" at bounding box center [322, 130] width 45 height 8
select select "472"
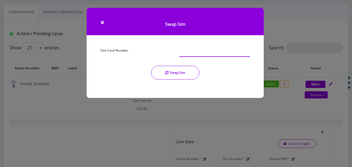
click at [189, 55] on input "Sim Card Number" at bounding box center [214, 51] width 71 height 11
type input "[TECHNICAL_ID]"
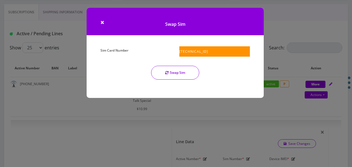
click at [183, 70] on button "Swap Sim" at bounding box center [175, 73] width 48 height 14
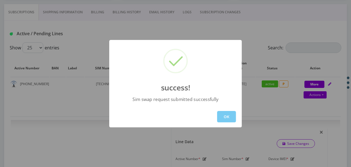
click at [229, 120] on button "OK" at bounding box center [226, 116] width 19 height 11
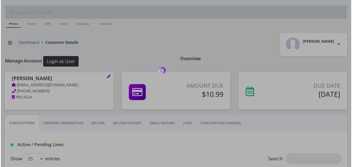
scroll to position [111, 0]
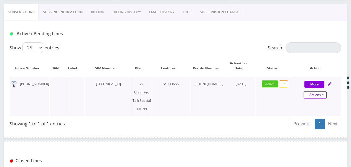
click at [322, 93] on link "Actions" at bounding box center [314, 94] width 23 height 7
select select "472"
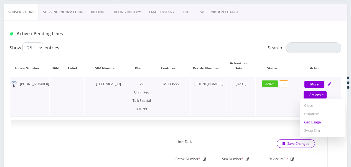
click at [320, 119] on link "Get Usage" at bounding box center [322, 122] width 45 height 8
select select "472"
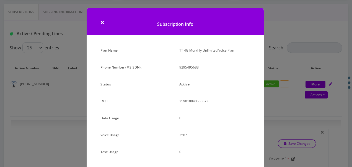
scroll to position [55, 0]
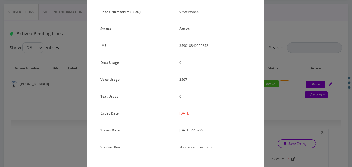
click at [281, 78] on div "× Subscription Info Plan Name TT 4G Monthly Unlimited Voice Plan Phone Number (…" at bounding box center [176, 83] width 352 height 167
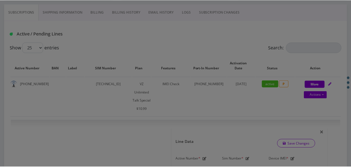
scroll to position [0, 0]
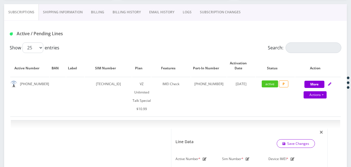
click at [223, 14] on link "SUBSCRIPTION CHANGES" at bounding box center [220, 12] width 49 height 16
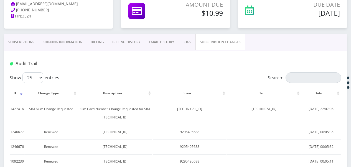
scroll to position [83, 0]
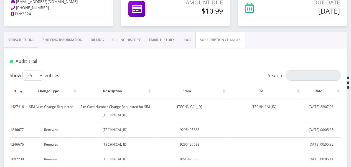
click at [19, 32] on link "Subscriptions" at bounding box center [21, 40] width 34 height 16
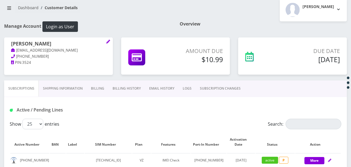
scroll to position [111, 0]
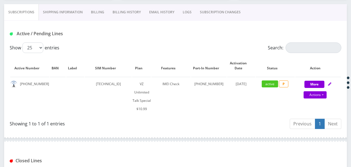
click at [211, 17] on link "SUBSCRIPTION CHANGES" at bounding box center [220, 12] width 49 height 16
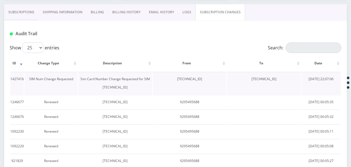
drag, startPoint x: 243, startPoint y: 78, endPoint x: 283, endPoint y: 79, distance: 39.3
click at [283, 79] on td "[TECHNICAL_ID]" at bounding box center [264, 83] width 74 height 22
copy td "[TECHNICAL_ID]"
click at [29, 11] on link "Subscriptions" at bounding box center [21, 12] width 34 height 16
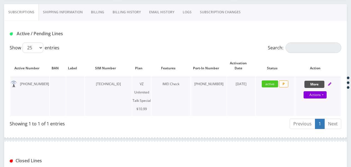
click at [310, 86] on button "More" at bounding box center [314, 84] width 20 height 7
select select "472"
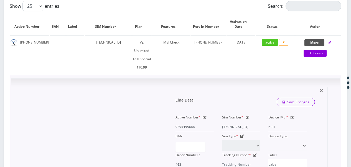
scroll to position [166, 0]
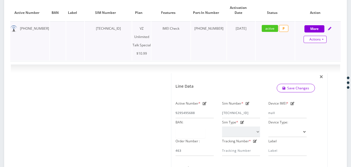
click at [324, 38] on link "Actions" at bounding box center [314, 39] width 23 height 7
select select "472"
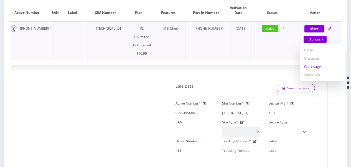
click at [316, 64] on link "Get Usage" at bounding box center [322, 66] width 45 height 8
select select "472"
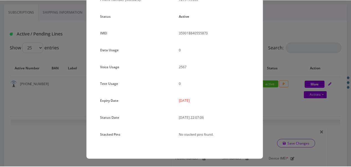
scroll to position [0, 0]
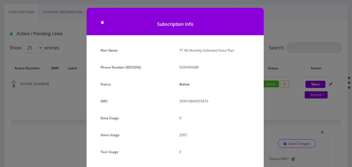
click at [279, 78] on div "× Subscription Info Plan Name TT 4G Monthly Unlimited Voice Plan Phone Number (…" at bounding box center [176, 83] width 352 height 167
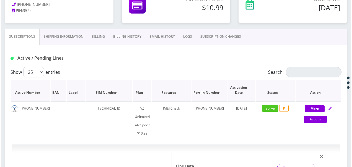
scroll to position [55, 0]
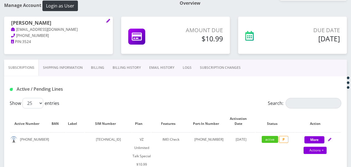
click at [227, 68] on link "SUBSCRIPTION CHANGES" at bounding box center [220, 68] width 49 height 16
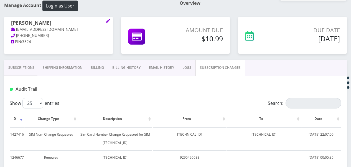
click at [35, 69] on link "Subscriptions" at bounding box center [21, 68] width 34 height 16
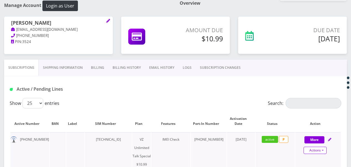
click at [325, 148] on link "Actions" at bounding box center [314, 150] width 23 height 7
select select "472"
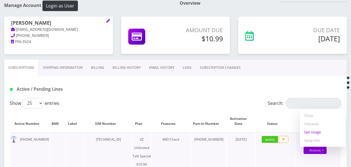
click at [317, 133] on link "Get Usage" at bounding box center [322, 132] width 45 height 8
select select "472"
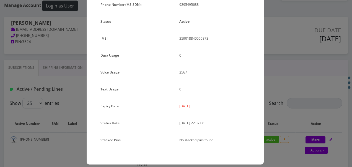
scroll to position [68, 0]
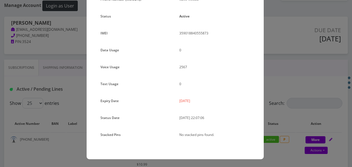
click at [288, 82] on div "× Subscription Info Plan Name TT 4G Monthly Unlimited Voice Plan Phone Number (…" at bounding box center [176, 83] width 352 height 167
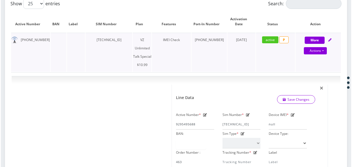
scroll to position [166, 0]
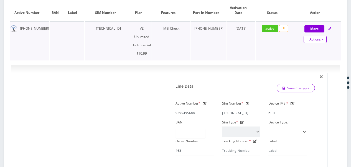
click at [323, 36] on link "Actions" at bounding box center [314, 39] width 23 height 7
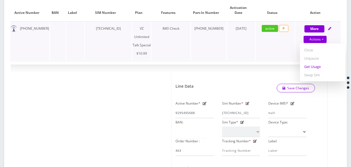
click at [306, 65] on link "Get Usage" at bounding box center [322, 66] width 45 height 8
select select "472"
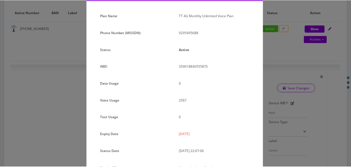
scroll to position [68, 0]
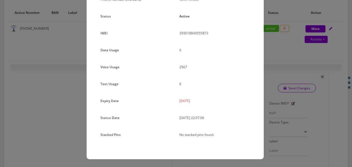
click at [267, 73] on div "× Subscription Info Plan Name TT 4G Monthly Unlimited Voice Plan Phone Number (…" at bounding box center [176, 83] width 352 height 167
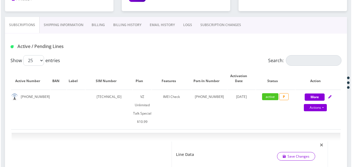
scroll to position [65, 0]
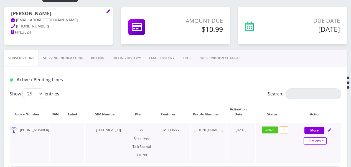
click at [324, 142] on link "Actions" at bounding box center [314, 140] width 23 height 7
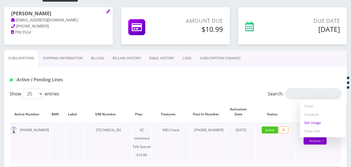
click at [318, 123] on link "Get Usage" at bounding box center [322, 122] width 45 height 8
select select "472"
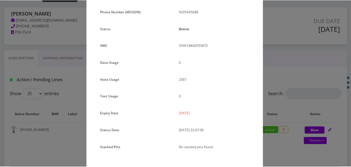
scroll to position [68, 0]
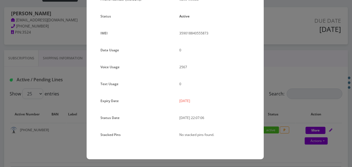
click at [262, 108] on div "Plan Name TT 4G Monthly Unlimited Voice Plan Phone Number (MSISDN): 9295495688 …" at bounding box center [175, 68] width 177 height 181
click at [275, 93] on div "× Subscription Info Plan Name TT 4G Monthly Unlimited Voice Plan Phone Number (…" at bounding box center [176, 83] width 352 height 167
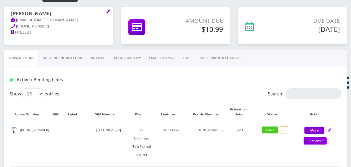
click at [216, 60] on link "SUBSCRIPTION CHANGES" at bounding box center [220, 58] width 49 height 16
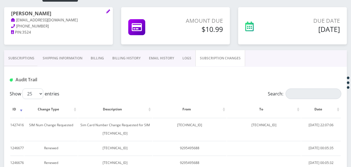
click at [18, 57] on link "Subscriptions" at bounding box center [21, 58] width 34 height 16
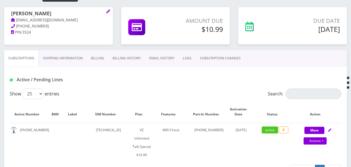
click at [97, 56] on link "Billing" at bounding box center [98, 58] width 22 height 16
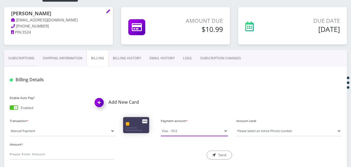
click at [177, 127] on select "Visa - 1512" at bounding box center [194, 130] width 67 height 11
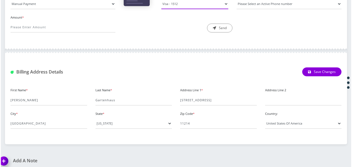
scroll to position [120, 0]
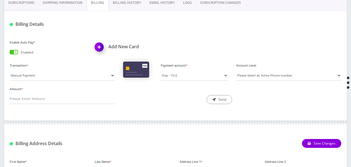
click at [136, 44] on h1 "Add New Card" at bounding box center [133, 46] width 77 height 5
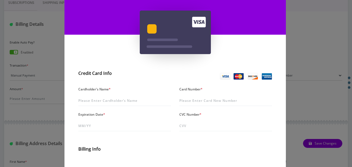
scroll to position [83, 0]
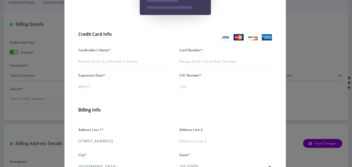
click at [113, 54] on div "Cardholder's Name *" at bounding box center [124, 56] width 101 height 21
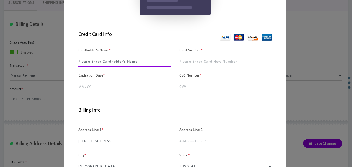
click at [114, 59] on input "Cardholder's Name *" at bounding box center [124, 61] width 93 height 11
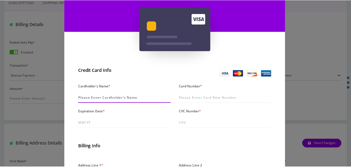
scroll to position [0, 0]
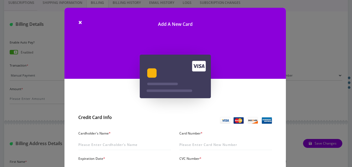
click at [45, 50] on div "× Add A New Card Credit Card Info Cardholder's Name * Card Number * Expiration …" at bounding box center [176, 83] width 352 height 167
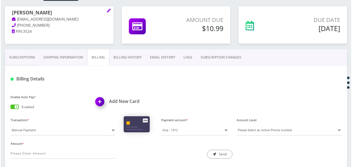
scroll to position [37, 0]
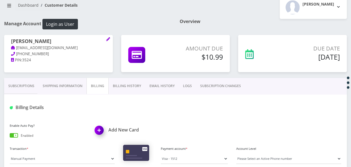
click at [118, 127] on h1 "Add New Card" at bounding box center [133, 129] width 77 height 5
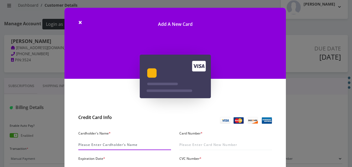
click at [134, 145] on input "Cardholder's Name *" at bounding box center [124, 144] width 93 height 11
type input "gartenhaus"
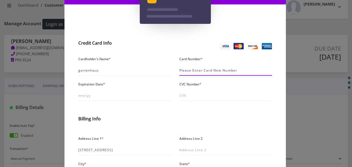
scroll to position [83, 0]
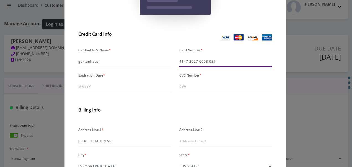
type input "[CREDIT_CARD_NUMBER]"
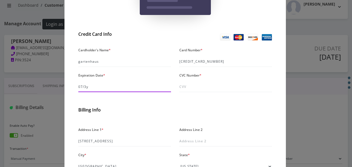
type input "07/30"
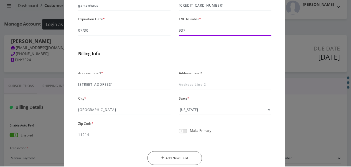
scroll to position [164, 0]
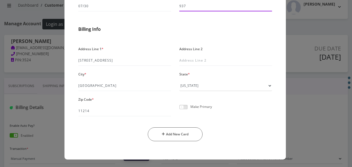
type input "937"
click at [187, 104] on div "Make Primary" at bounding box center [225, 109] width 101 height 14
click at [184, 106] on span at bounding box center [183, 107] width 8 height 4
click at [179, 110] on input "checkbox" at bounding box center [179, 110] width 0 height 0
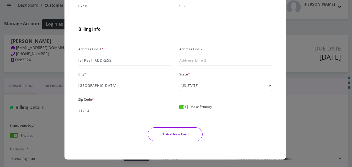
click at [191, 135] on button "Add New Card" at bounding box center [175, 134] width 55 height 14
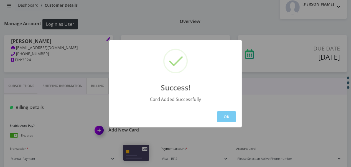
click at [224, 113] on button "OK" at bounding box center [226, 116] width 19 height 11
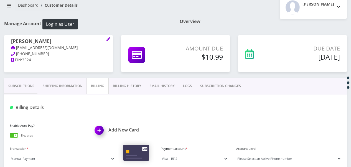
click at [122, 85] on link "Billing History" at bounding box center [127, 86] width 37 height 16
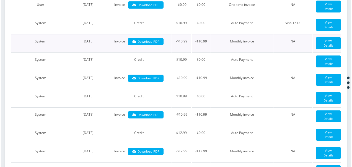
scroll to position [93, 0]
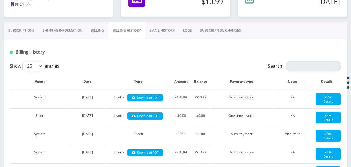
click at [29, 27] on link "Subscriptions" at bounding box center [21, 30] width 34 height 16
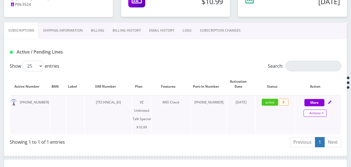
click at [324, 114] on link "Actions" at bounding box center [314, 112] width 23 height 7
select select "472"
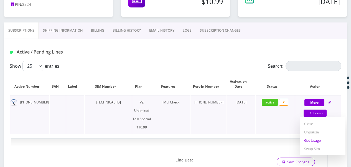
click at [312, 137] on link "Get Usage" at bounding box center [322, 140] width 45 height 8
select select "472"
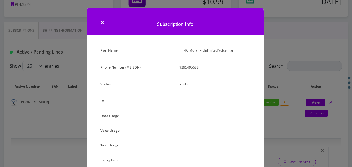
click at [267, 48] on div "× Subscription Info Plan Name TT 4G Monthly Unlimited Voice Plan Phone Number (…" at bounding box center [176, 83] width 352 height 167
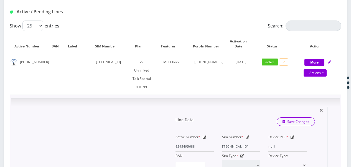
scroll to position [176, 0]
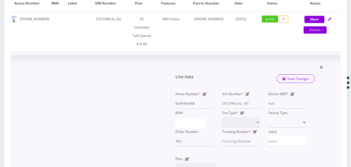
click at [245, 90] on div "Sim Number * [TECHNICAL_ID]" at bounding box center [241, 99] width 47 height 19
click at [247, 92] on icon at bounding box center [247, 93] width 4 height 3
drag, startPoint x: 222, startPoint y: 94, endPoint x: 266, endPoint y: 93, distance: 43.2
click at [265, 93] on div "Active Number * 9295495688 Sim Number * [TECHNICAL_ID] Device IMEI * null BAN: …" at bounding box center [240, 118] width 139 height 57
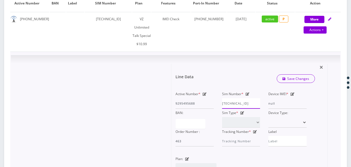
paste input "08580872442"
type input "[TECHNICAL_ID]"
click at [295, 74] on link "Save Changes" at bounding box center [295, 78] width 39 height 9
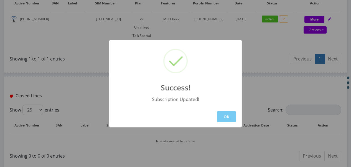
click at [230, 114] on button "OK" at bounding box center [226, 116] width 19 height 11
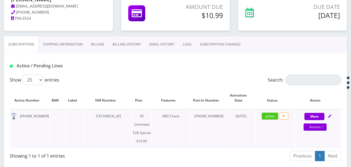
scroll to position [111, 0]
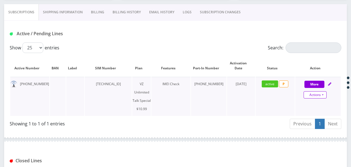
click at [326, 94] on link "Actions" at bounding box center [314, 94] width 23 height 7
select select "472"
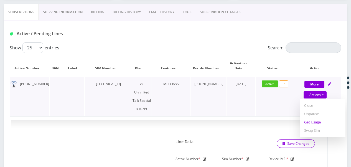
click at [319, 120] on link "Get Usage" at bounding box center [322, 122] width 45 height 8
select select "472"
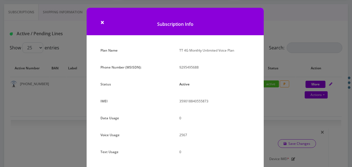
click at [278, 52] on div "× Subscription Info Plan Name TT 4G Monthly Unlimited Voice Plan Phone Number (…" at bounding box center [176, 83] width 352 height 167
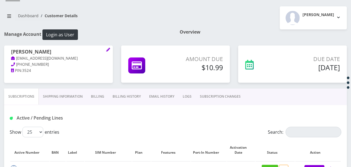
scroll to position [0, 0]
